Goal: Participate in discussion

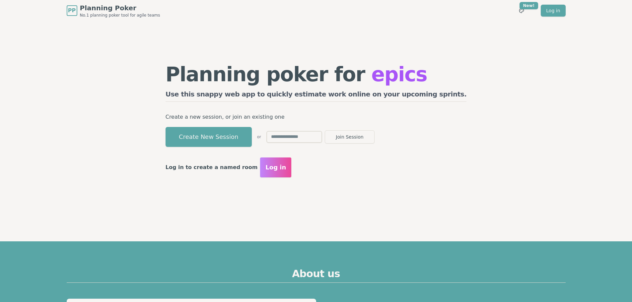
drag, startPoint x: 324, startPoint y: 137, endPoint x: 321, endPoint y: 122, distance: 15.6
click at [322, 137] on input "text" at bounding box center [294, 137] width 56 height 12
click at [315, 134] on input "text" at bounding box center [294, 137] width 56 height 12
type input "****"
click at [325, 130] on button "Join Session" at bounding box center [350, 136] width 50 height 13
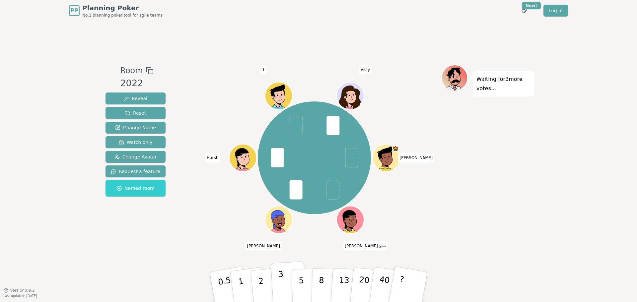
click at [280, 290] on p "3" at bounding box center [281, 288] width 7 height 36
click at [288, 291] on button "3" at bounding box center [289, 288] width 36 height 52
click at [301, 289] on p "5" at bounding box center [302, 287] width 6 height 36
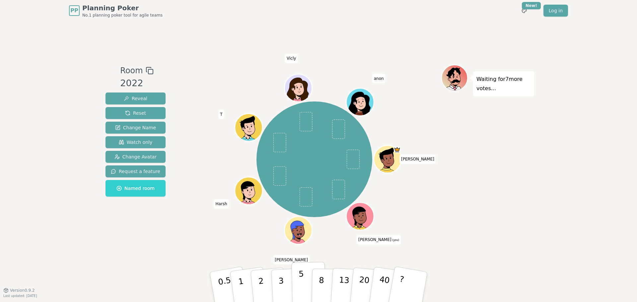
click at [302, 282] on p "5" at bounding box center [302, 287] width 6 height 36
